Goal: Find specific page/section: Find specific page/section

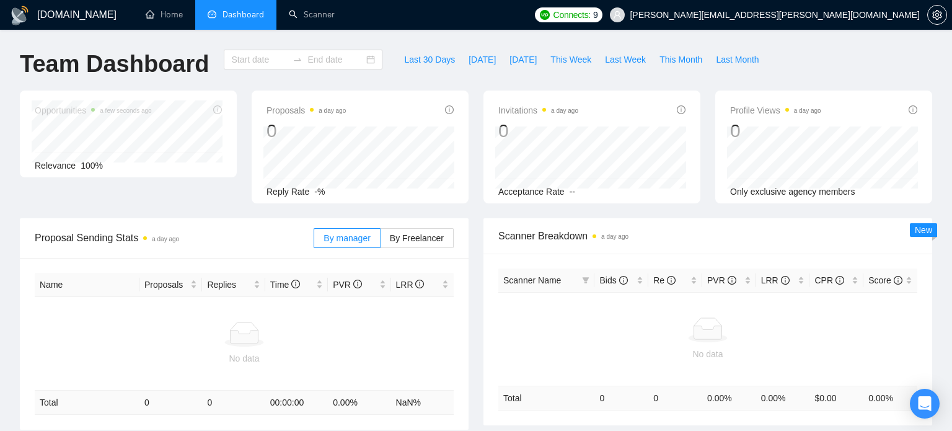
type input "[DATE]"
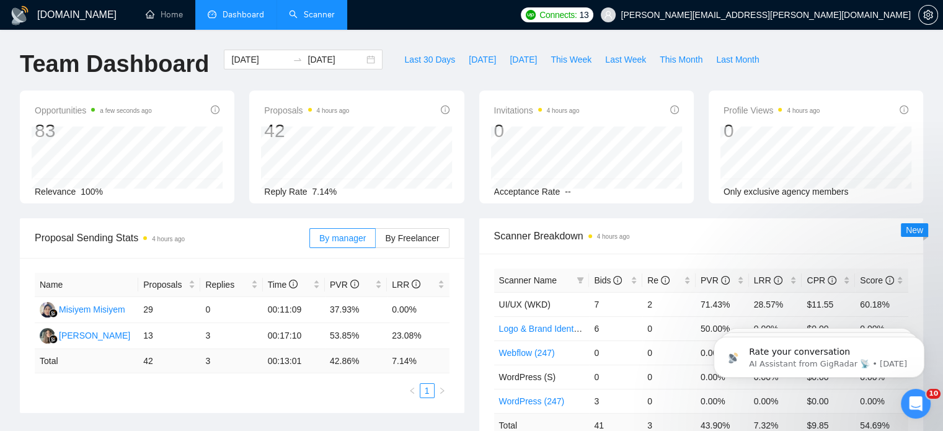
click at [315, 12] on link "Scanner" at bounding box center [312, 14] width 46 height 11
